Goal: Check status: Check status

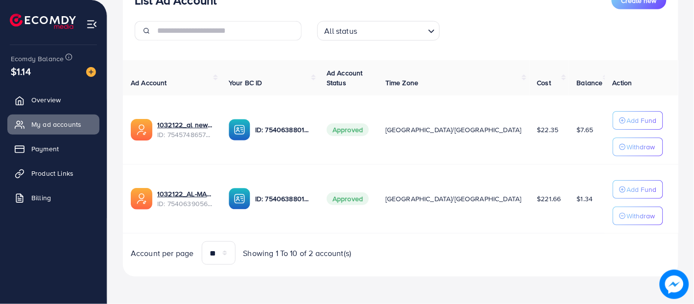
scroll to position [138, 0]
click at [199, 131] on span "ID: 7545748657711988753" at bounding box center [185, 135] width 56 height 10
click at [213, 124] on link "1032122_al new_1756881546706" at bounding box center [185, 125] width 56 height 10
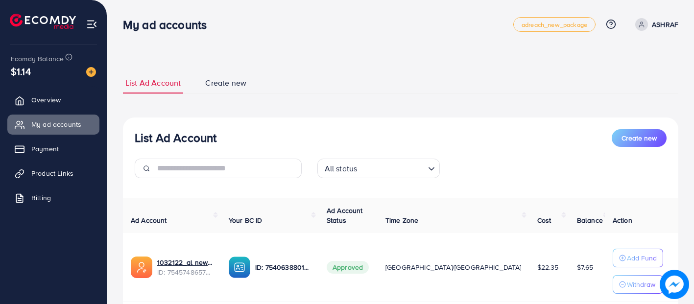
scroll to position [138, 0]
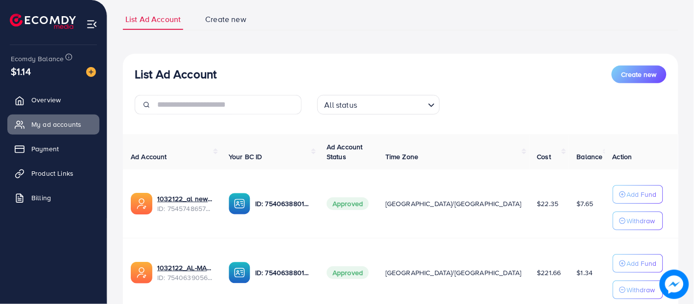
scroll to position [138, 0]
